Goal: Task Accomplishment & Management: Manage account settings

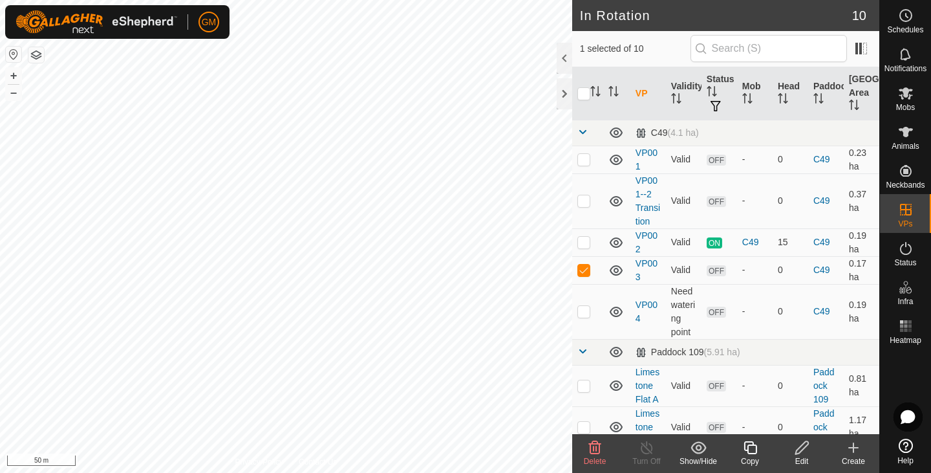
click at [599, 452] on icon at bounding box center [595, 447] width 12 height 13
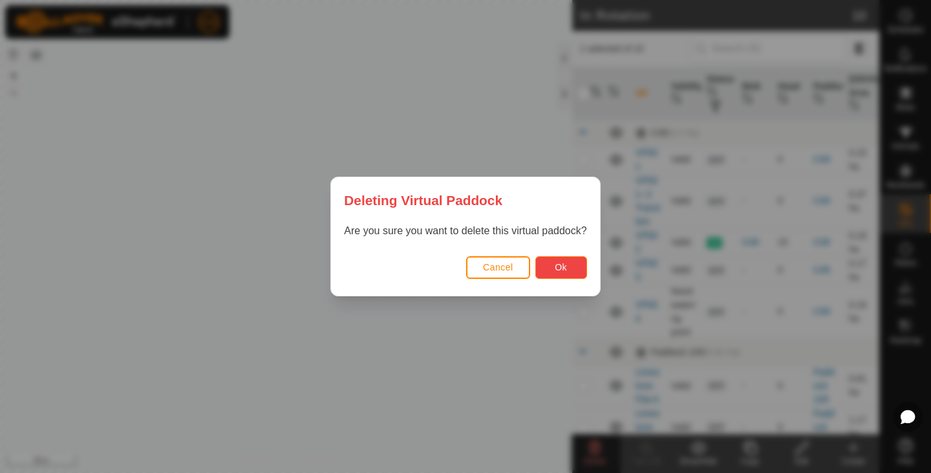
click at [558, 266] on span "Ok" at bounding box center [561, 267] width 12 height 10
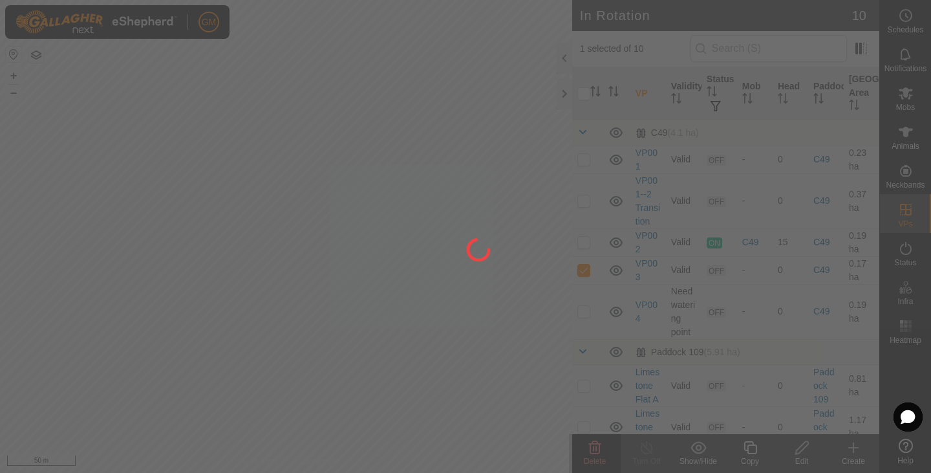
checkbox input "false"
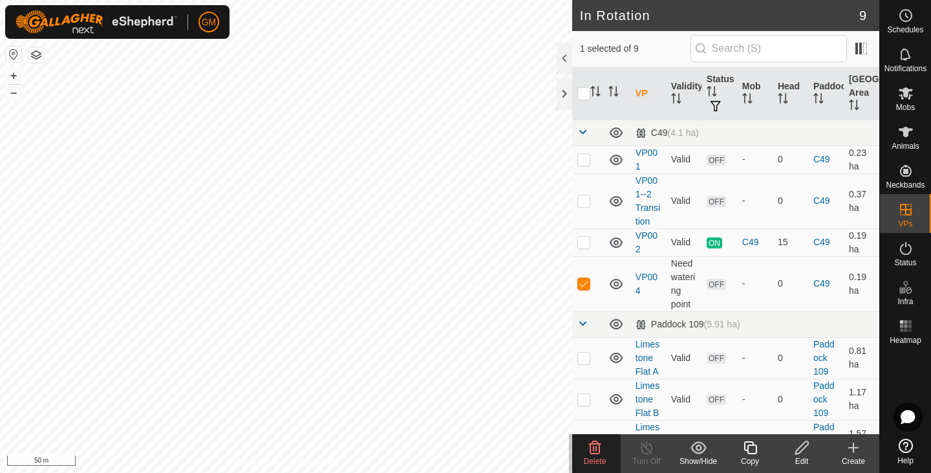
click at [593, 454] on icon at bounding box center [595, 448] width 16 height 16
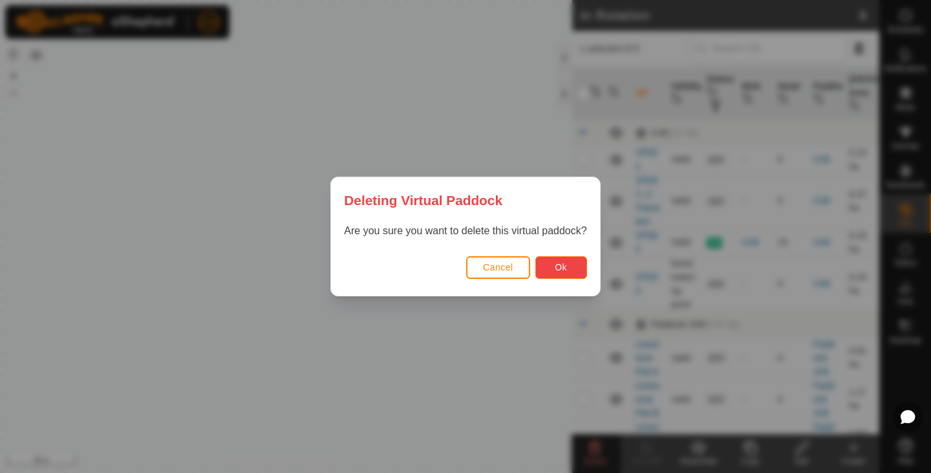
click at [552, 267] on button "Ok" at bounding box center [561, 267] width 52 height 23
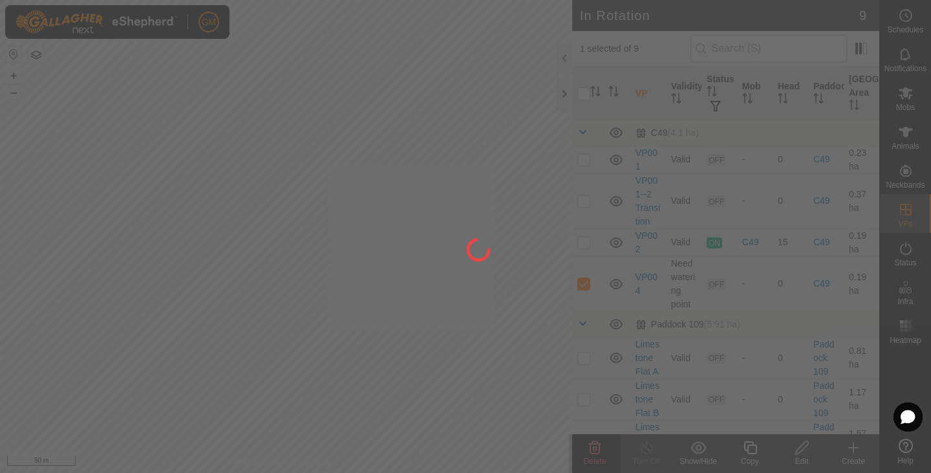
checkbox input "false"
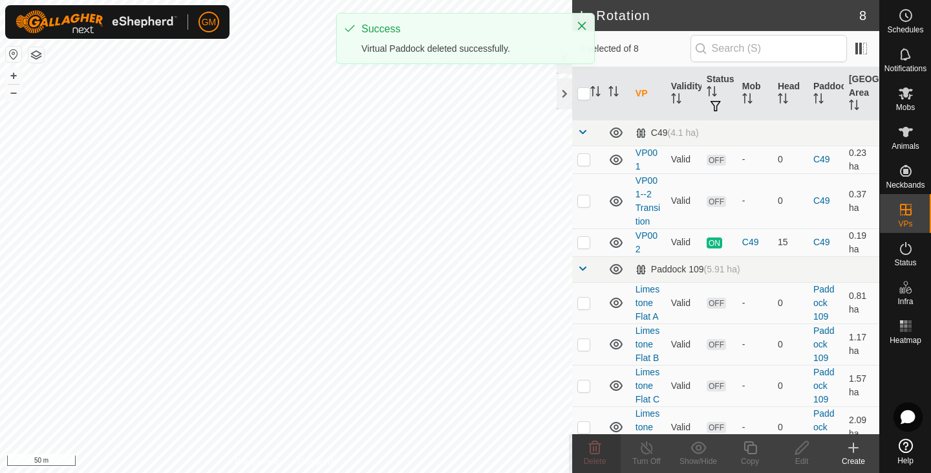
checkbox input "true"
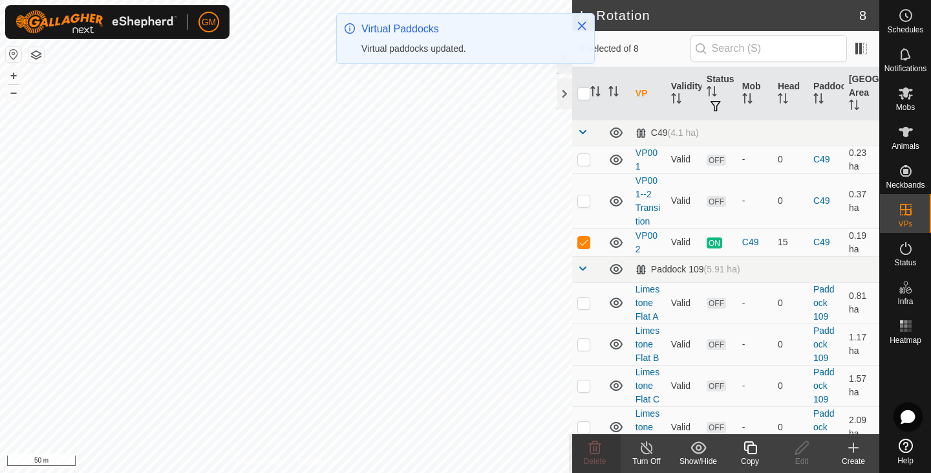
click at [748, 449] on icon at bounding box center [750, 447] width 13 height 13
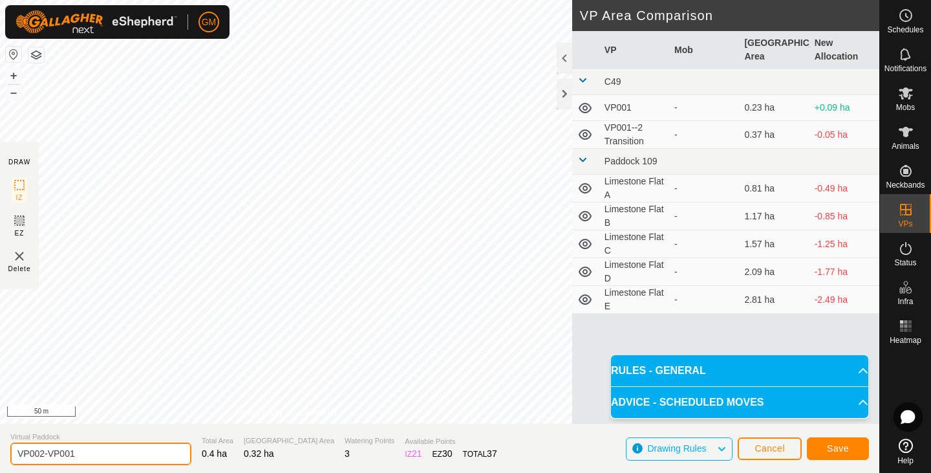
click at [116, 451] on input "VP002-VP001" at bounding box center [100, 453] width 181 height 23
type input "V"
type input "C49 C"
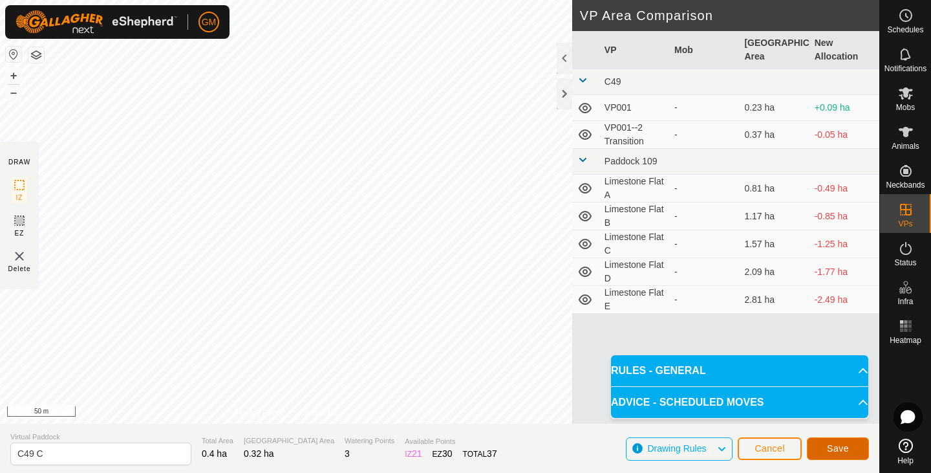
click at [835, 443] on span "Save" at bounding box center [838, 448] width 22 height 10
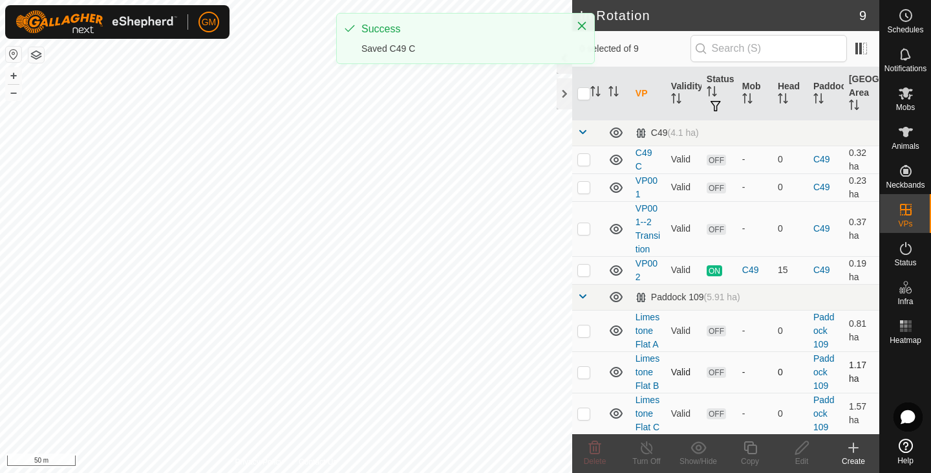
checkbox input "true"
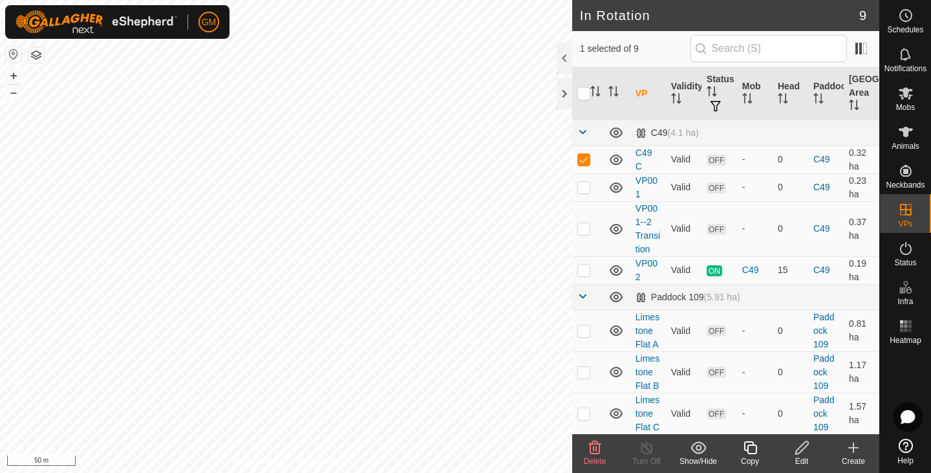
click at [749, 447] on icon at bounding box center [750, 448] width 16 height 16
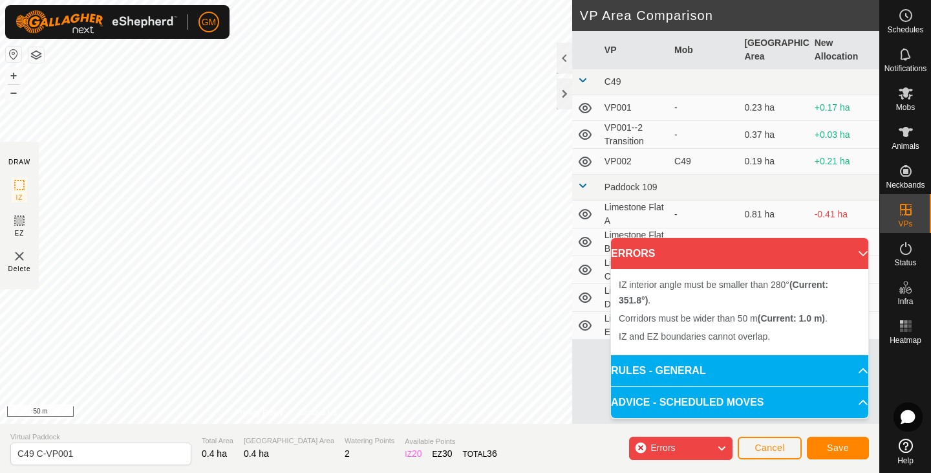
click at [306, 235] on div "IZ interior angle must be smaller than 280° (Current: 351.8°) . + – ⇧ i 50 m" at bounding box center [286, 212] width 572 height 424
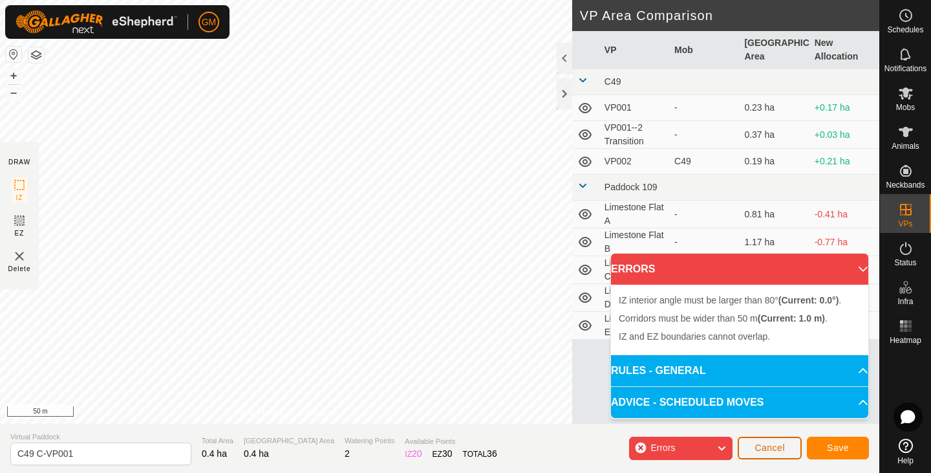
click at [784, 445] on span "Cancel" at bounding box center [770, 447] width 30 height 10
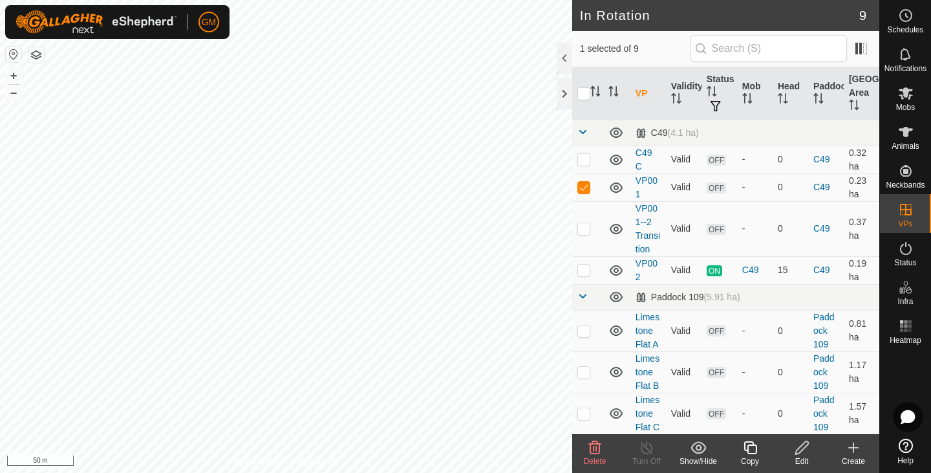
click at [596, 452] on icon at bounding box center [595, 448] width 16 height 16
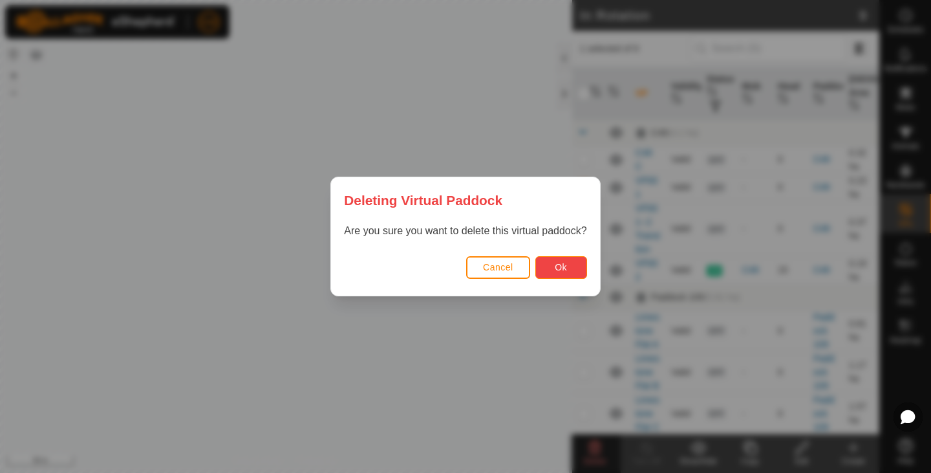
click at [546, 265] on button "Ok" at bounding box center [561, 267] width 52 height 23
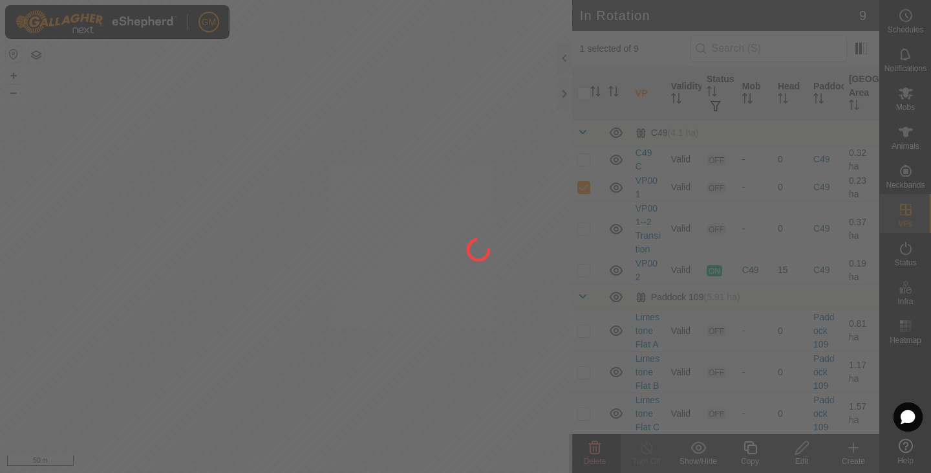
checkbox input "false"
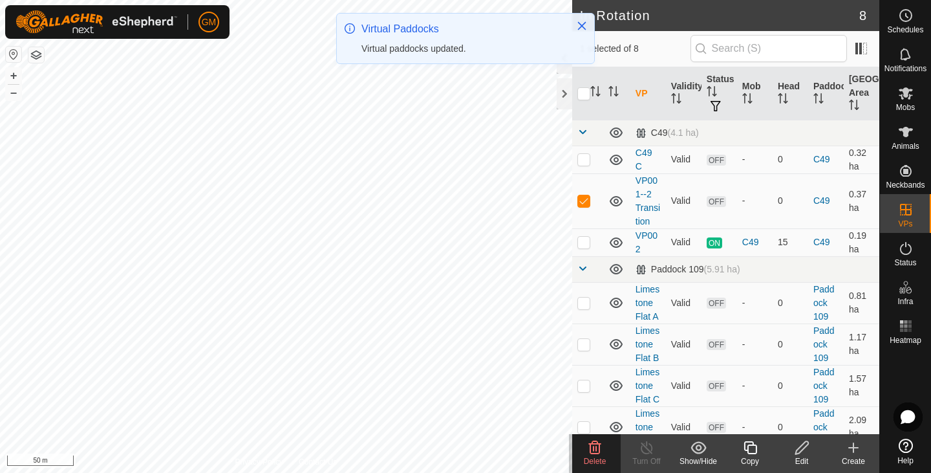
checkbox input "false"
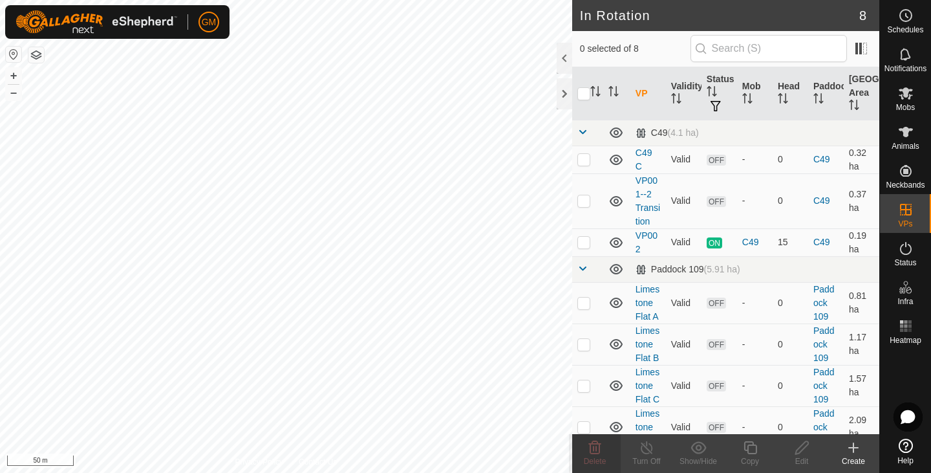
checkbox input "true"
checkbox input "false"
click at [593, 442] on icon at bounding box center [595, 448] width 16 height 16
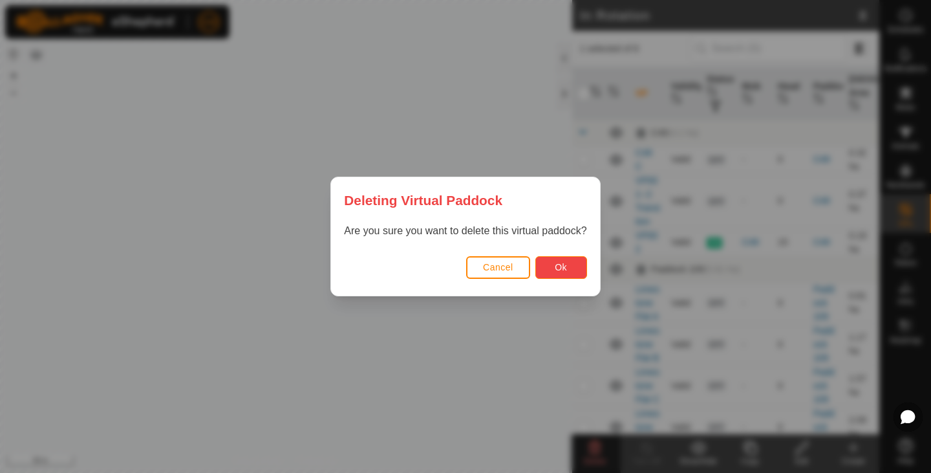
click at [558, 267] on span "Ok" at bounding box center [561, 267] width 12 height 10
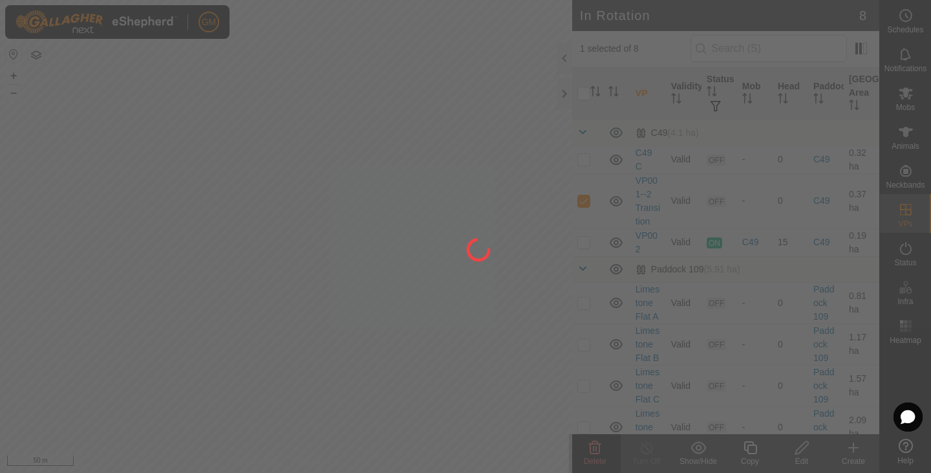
checkbox input "false"
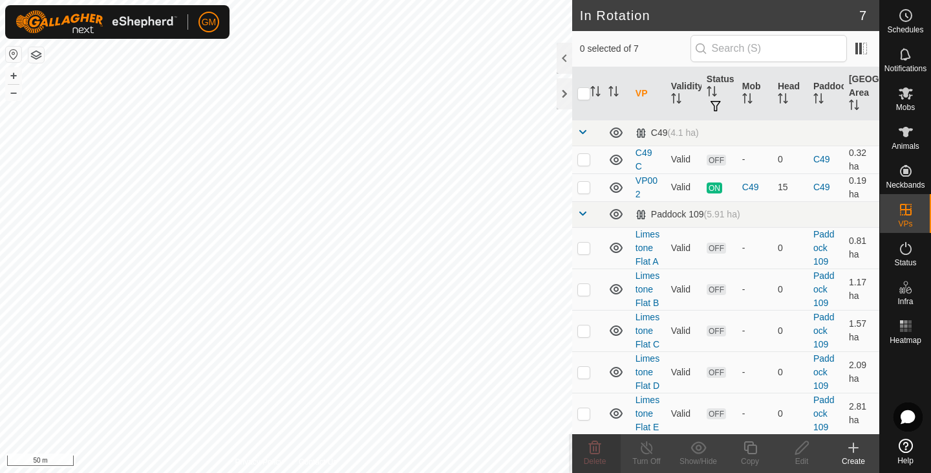
checkbox input "true"
click at [746, 453] on icon at bounding box center [750, 448] width 16 height 16
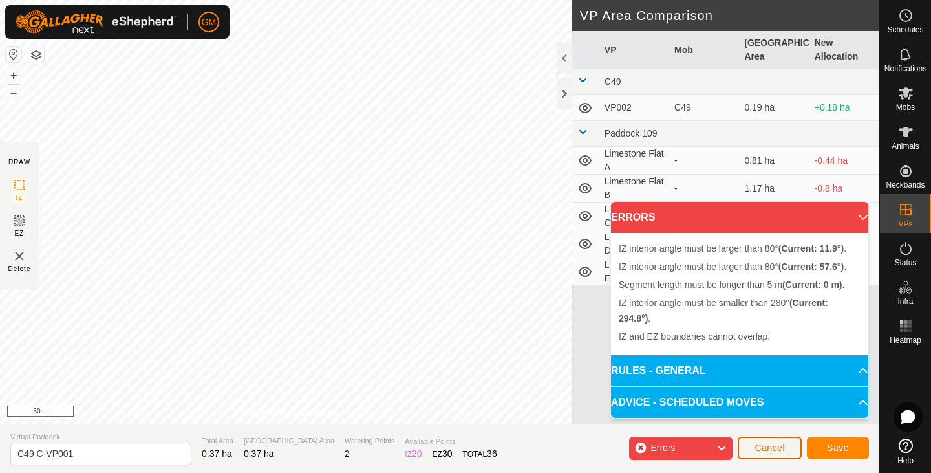
click at [768, 442] on span "Cancel" at bounding box center [770, 447] width 30 height 10
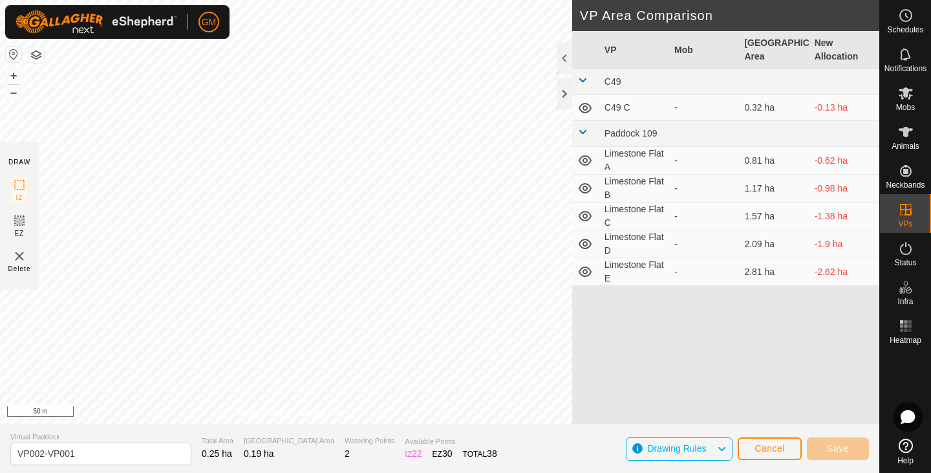
click at [582, 132] on span at bounding box center [582, 132] width 10 height 10
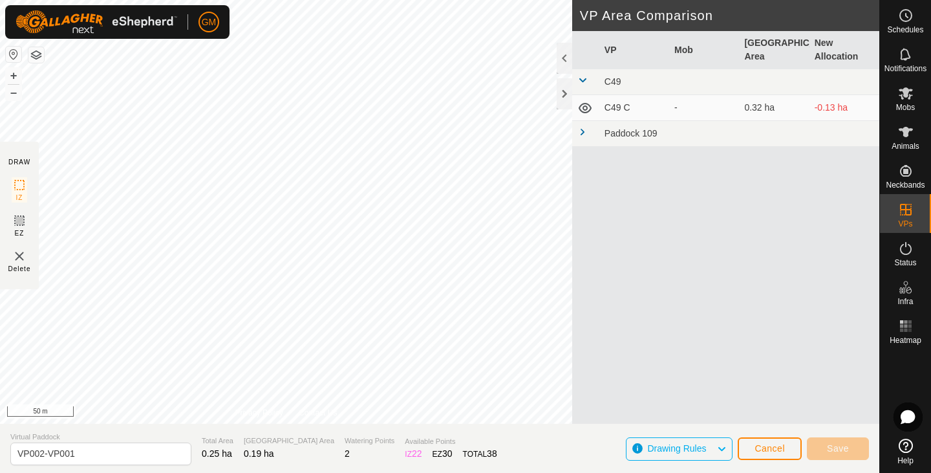
click at [582, 132] on span at bounding box center [582, 132] width 10 height 10
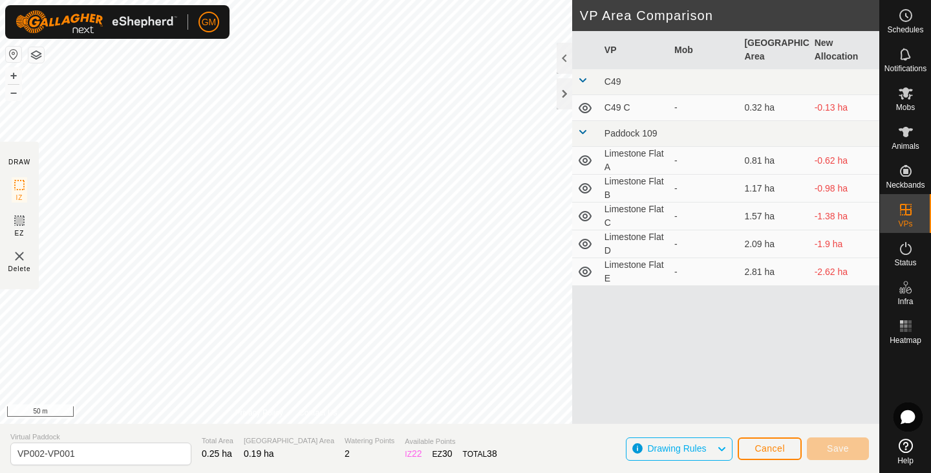
click at [584, 106] on icon at bounding box center [585, 108] width 13 height 10
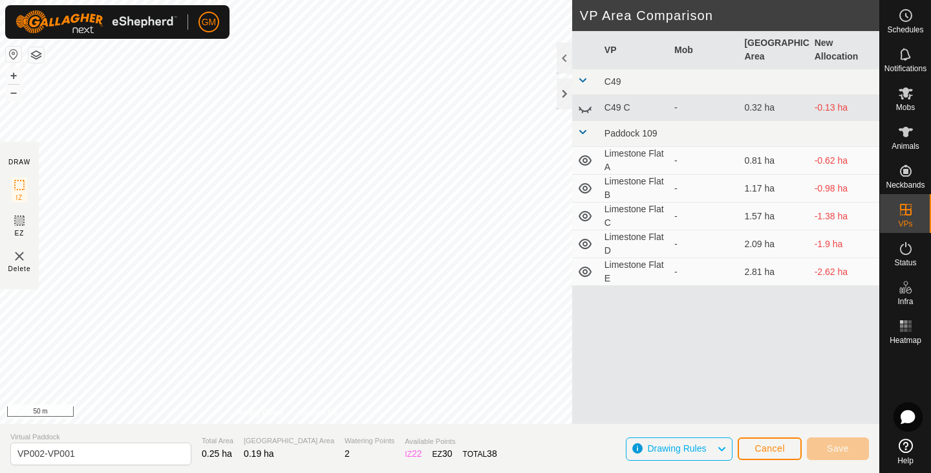
click at [581, 107] on icon at bounding box center [585, 108] width 16 height 16
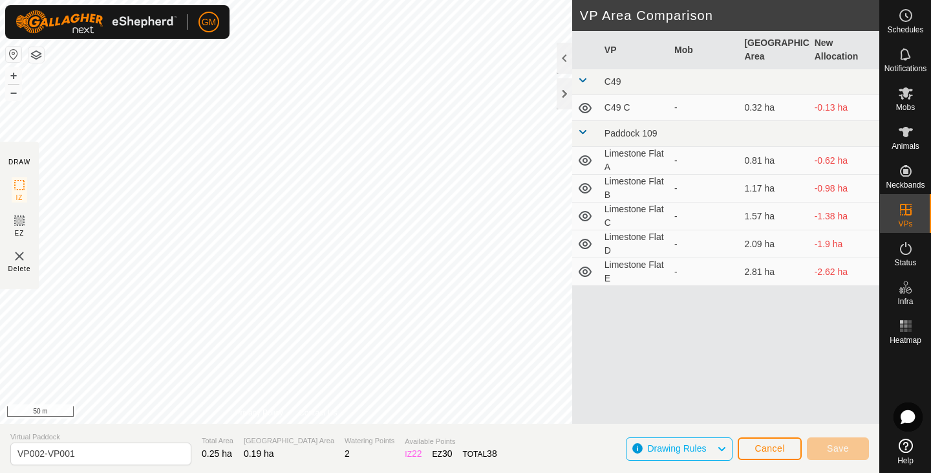
click at [607, 106] on td "C49 C" at bounding box center [634, 108] width 70 height 26
click at [750, 446] on button "Cancel" at bounding box center [770, 448] width 64 height 23
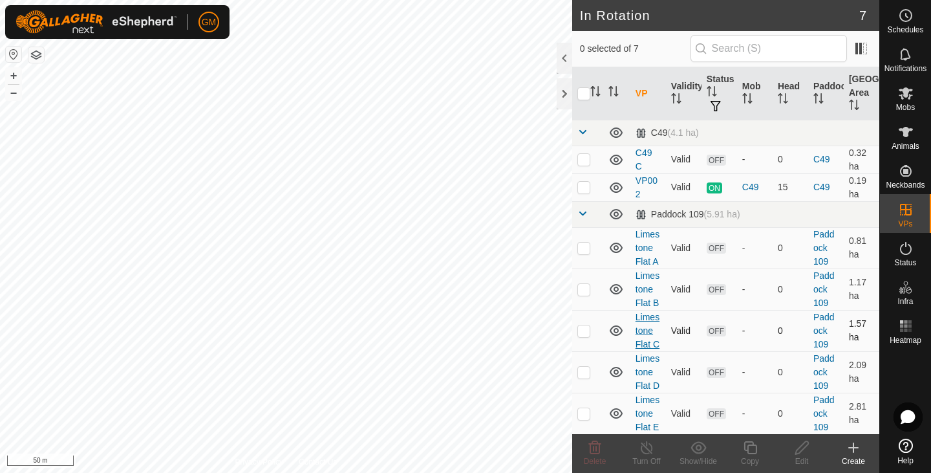
scroll to position [28, 0]
checkbox input "false"
